Goal: Task Accomplishment & Management: Manage account settings

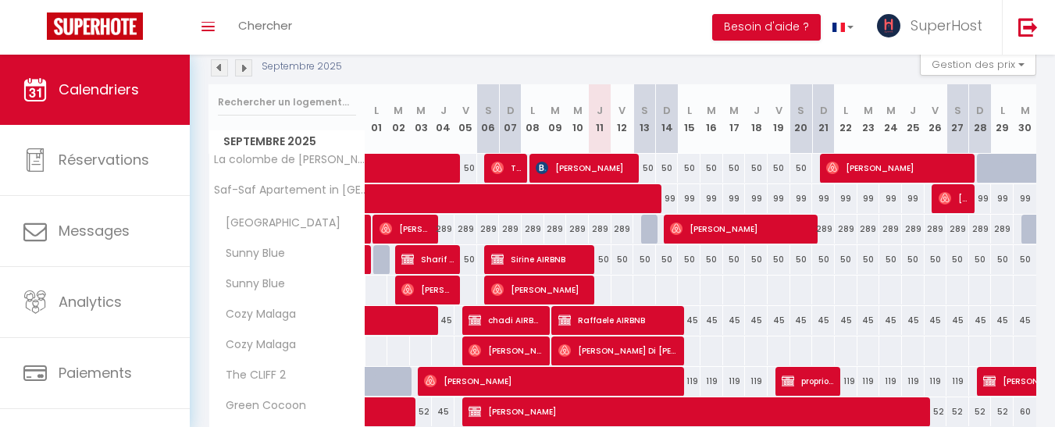
scroll to position [176, 0]
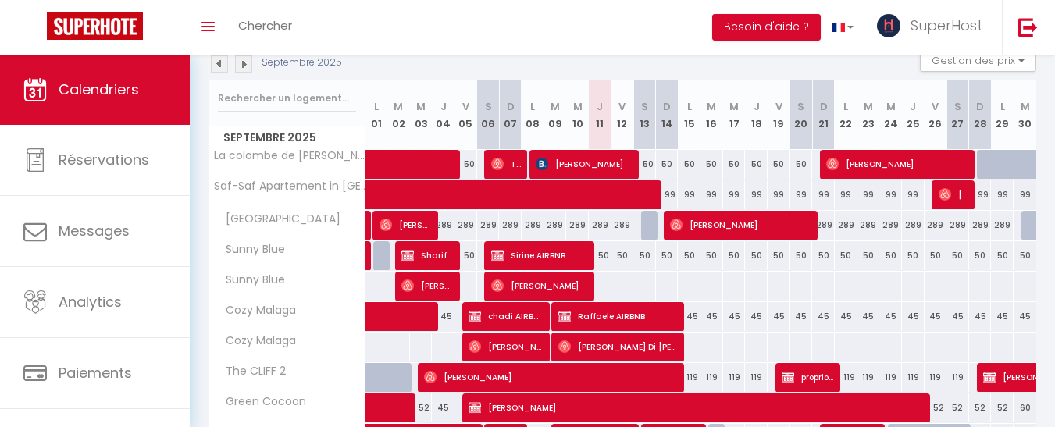
click at [997, 174] on div at bounding box center [1002, 165] width 23 height 30
type input "50"
type input "Lun 29 Septembre 2025"
type input "[DATE] Septembre 2025"
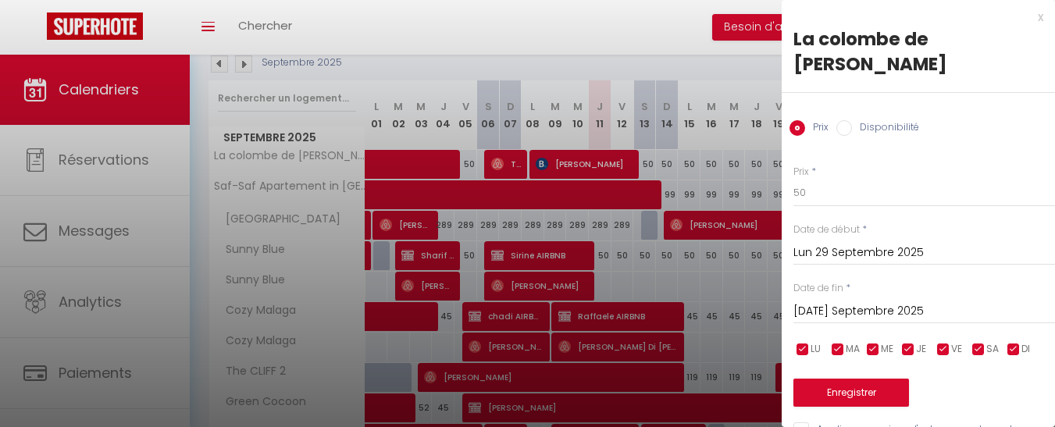
click at [710, 57] on div at bounding box center [527, 213] width 1055 height 427
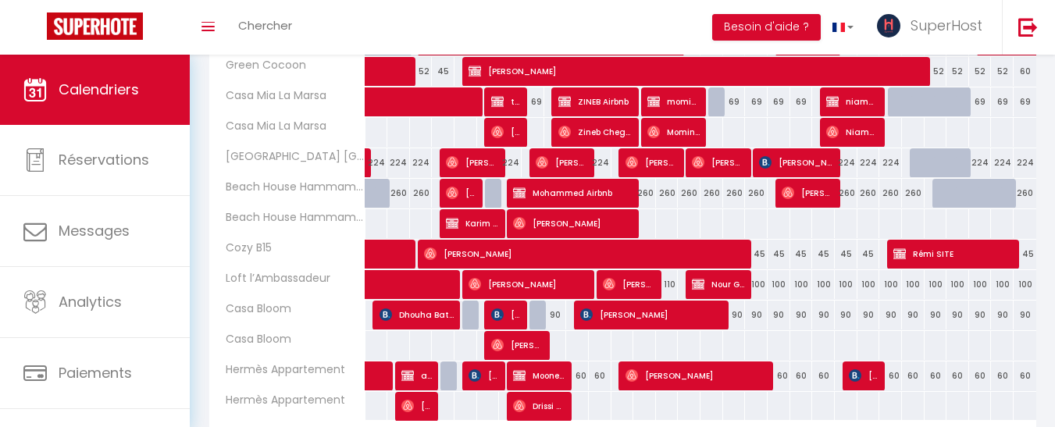
scroll to position [610, 0]
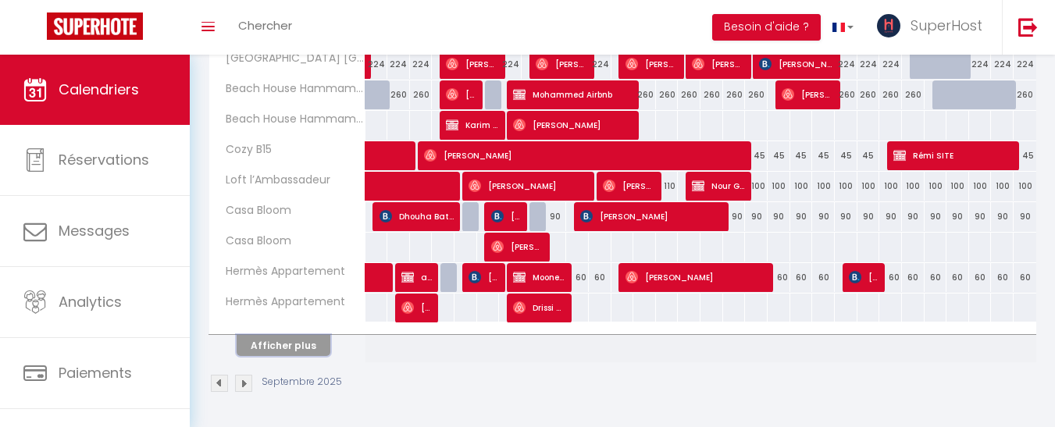
click at [292, 343] on button "Afficher plus" at bounding box center [284, 345] width 94 height 21
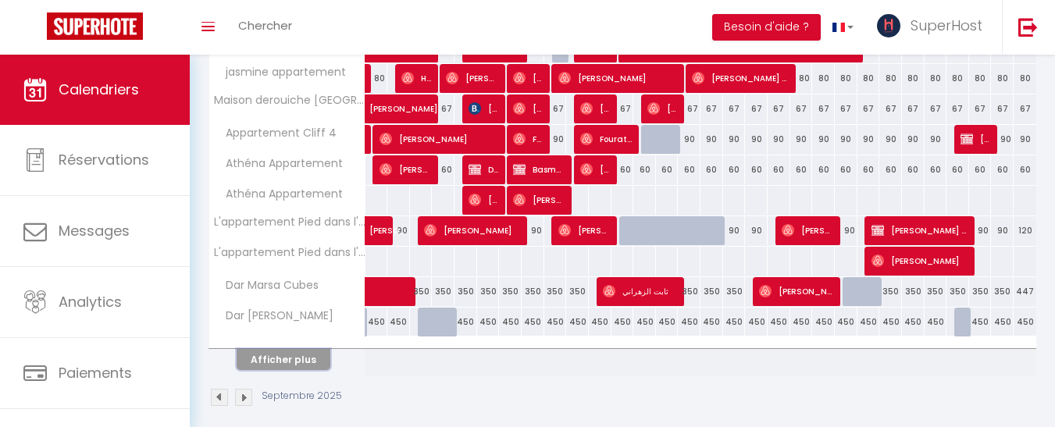
scroll to position [1207, 0]
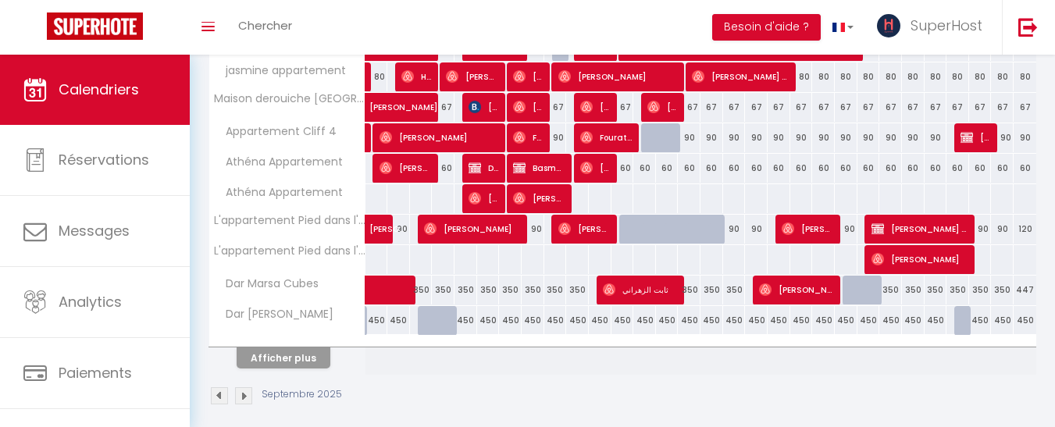
click at [653, 231] on div at bounding box center [652, 238] width 23 height 30
type input "90"
type input "Sam 13 Septembre 2025"
type input "Dim 14 Septembre 2025"
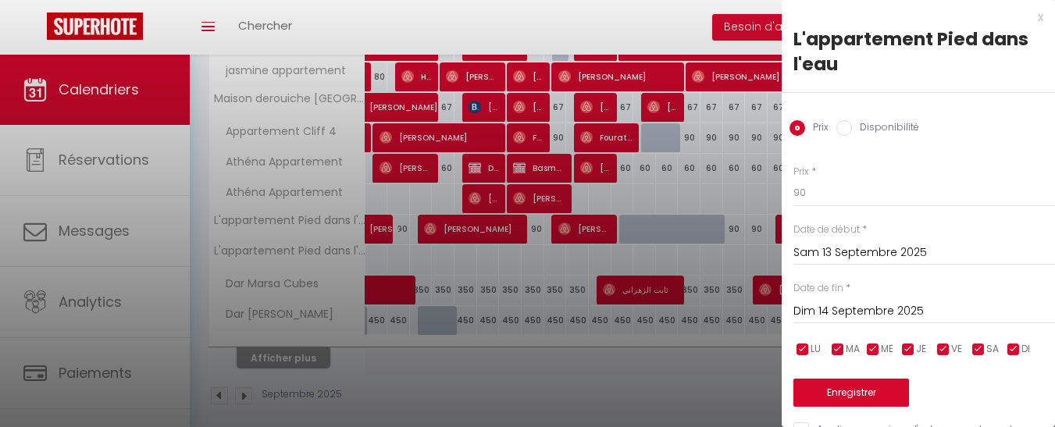
click at [1034, 22] on div "x L'appartement Pied dans l'eau Prix Disponibilité Prix * 90 Statut * Disponibl…" at bounding box center [917, 227] width 273 height 455
click at [1027, 16] on div "x" at bounding box center [912, 17] width 262 height 19
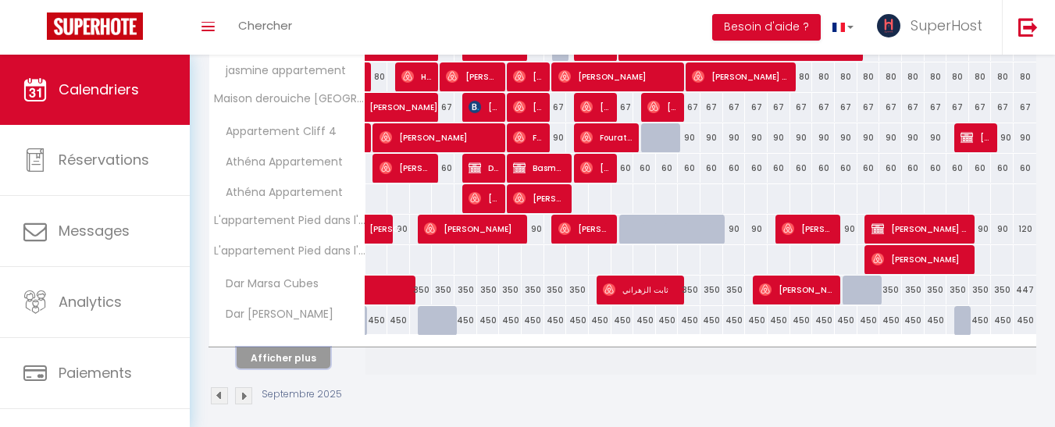
click at [298, 358] on button "Afficher plus" at bounding box center [284, 357] width 94 height 21
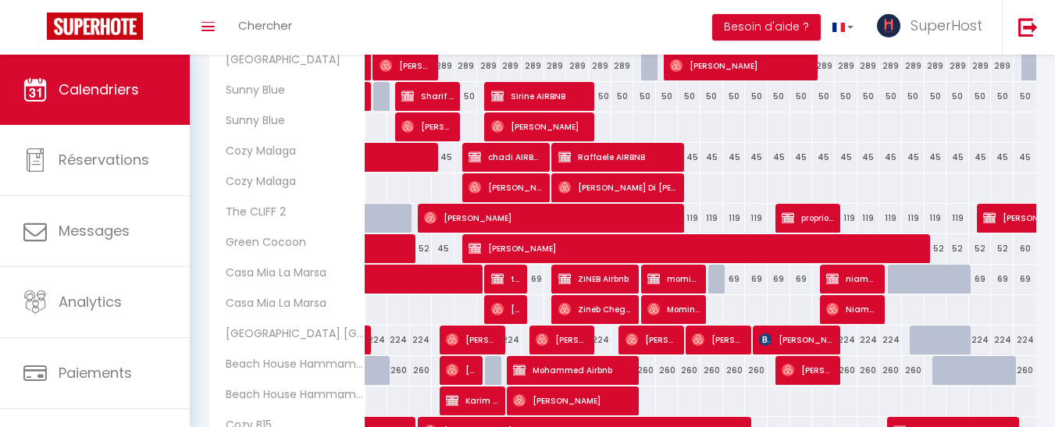
scroll to position [0, 0]
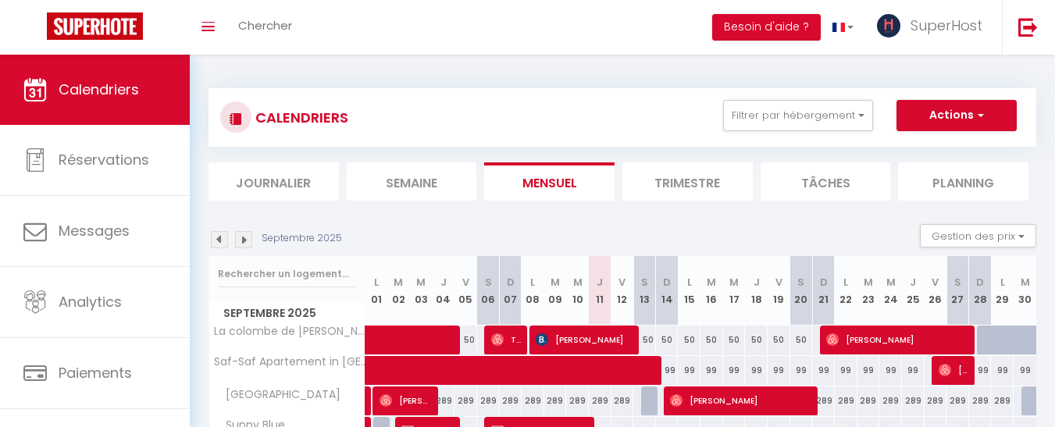
click at [247, 238] on img at bounding box center [243, 239] width 17 height 17
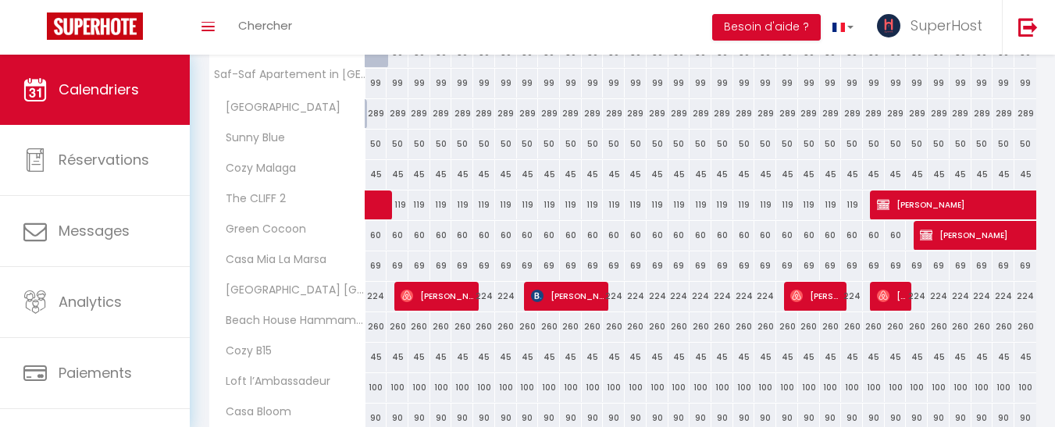
scroll to position [312, 0]
